Goal: Information Seeking & Learning: Learn about a topic

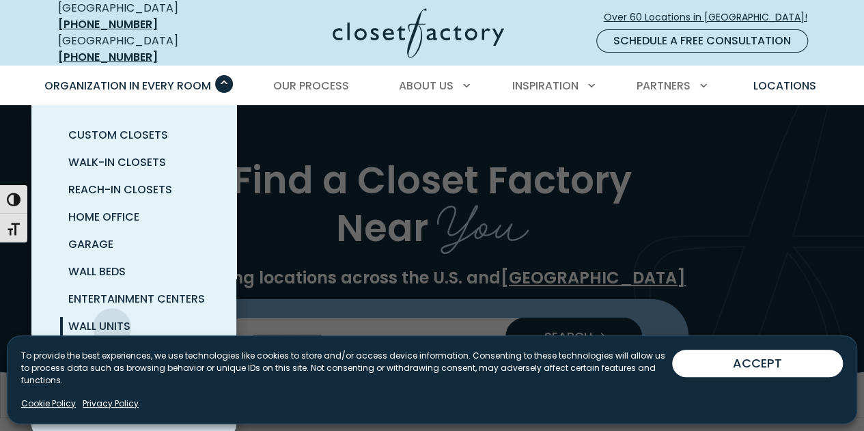
click at [112, 318] on span "Wall Units" at bounding box center [99, 326] width 62 height 16
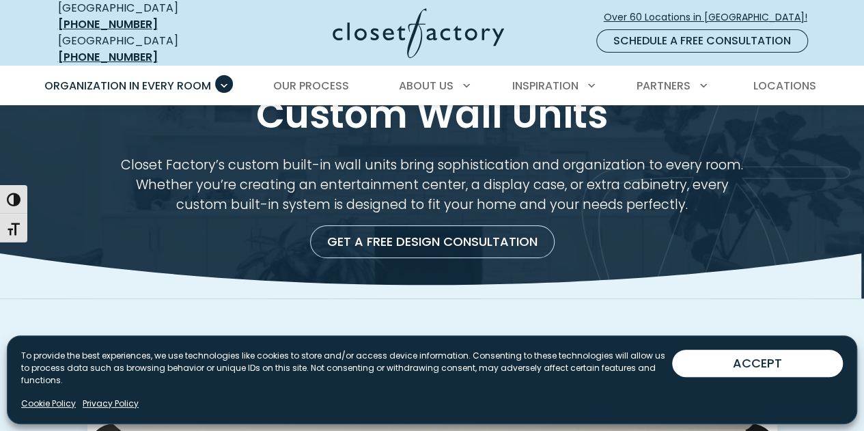
scroll to position [68, 0]
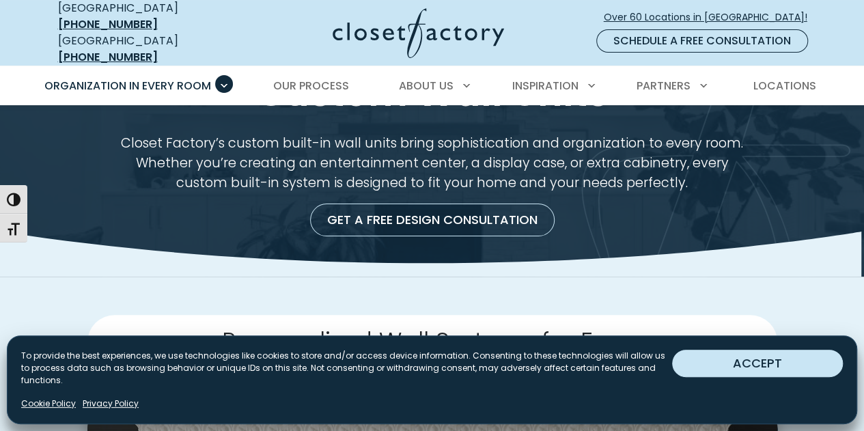
click at [707, 370] on button "ACCEPT" at bounding box center [757, 363] width 171 height 27
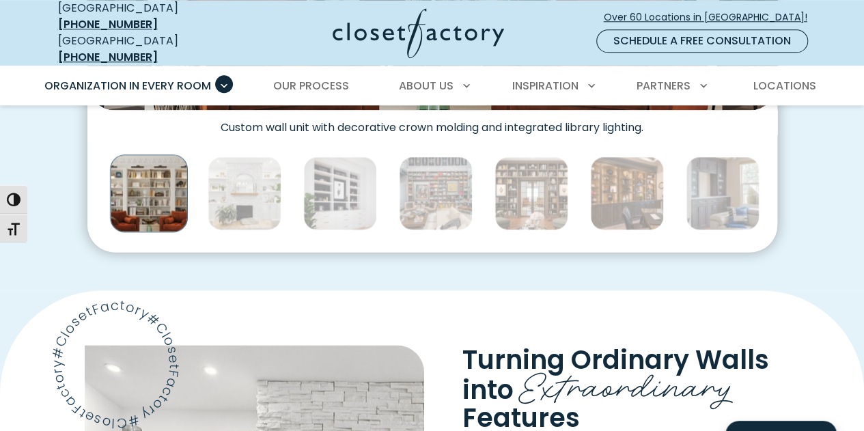
scroll to position [819, 0]
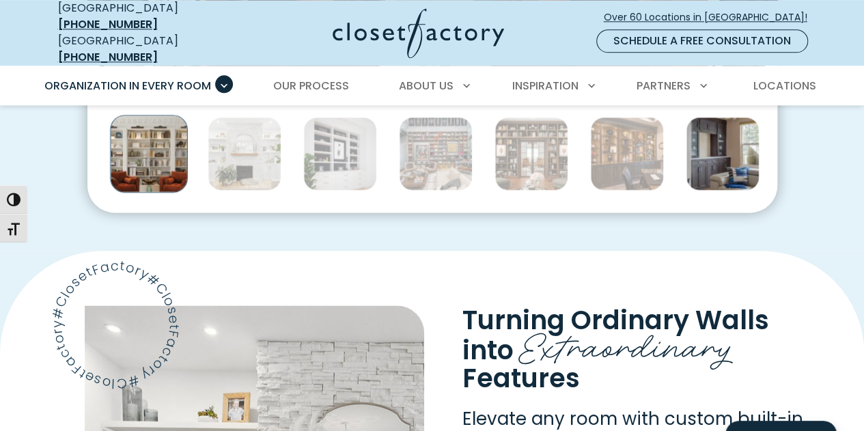
click at [716, 131] on img "Thumbnail Gallery" at bounding box center [722, 154] width 74 height 74
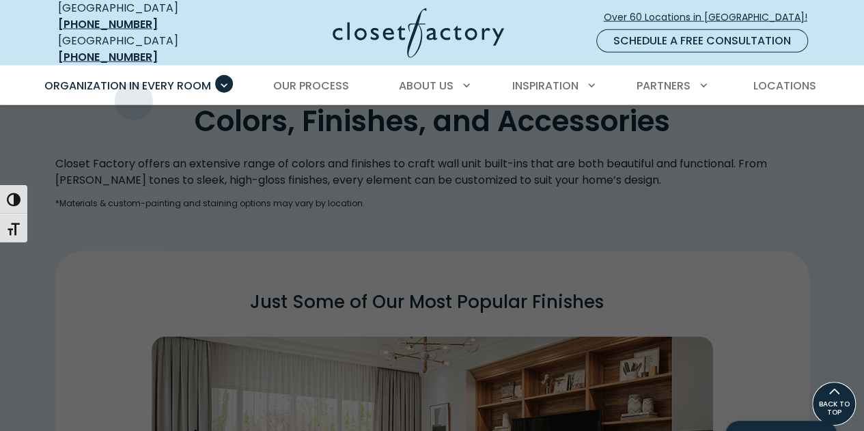
scroll to position [1639, 0]
